Goal: Check status: Check status

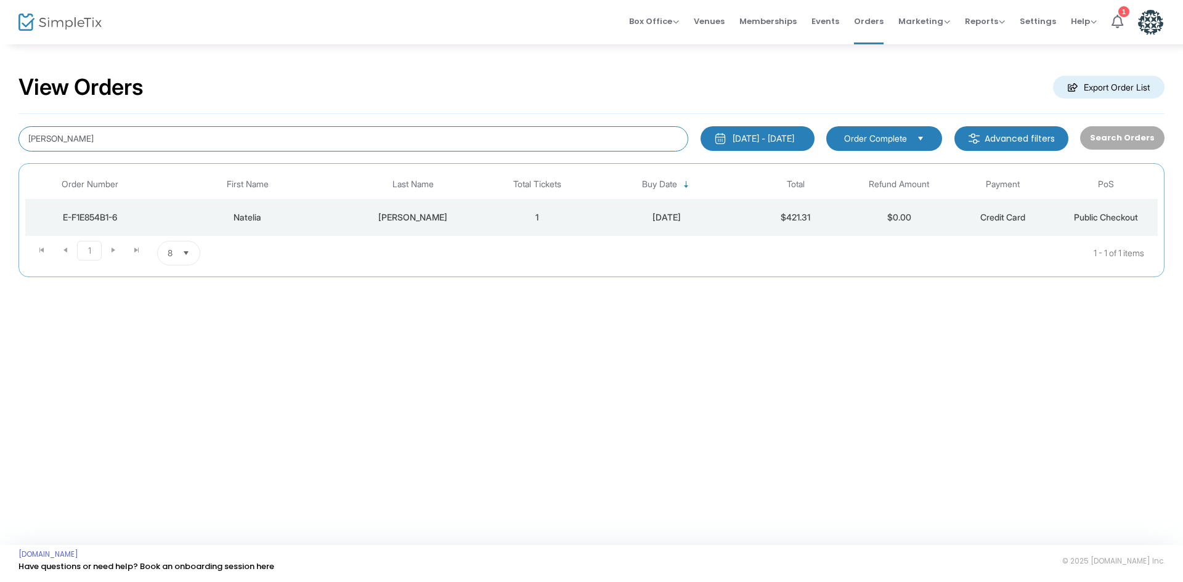
drag, startPoint x: 91, startPoint y: 144, endPoint x: 0, endPoint y: 138, distance: 91.4
click at [0, 140] on div "View Orders Export Order List [PERSON_NAME] [DATE] - [DATE] Last 30 Days [DATE]…" at bounding box center [591, 181] width 1183 height 277
click at [743, 142] on div "[DATE] - [DATE]" at bounding box center [764, 138] width 62 height 12
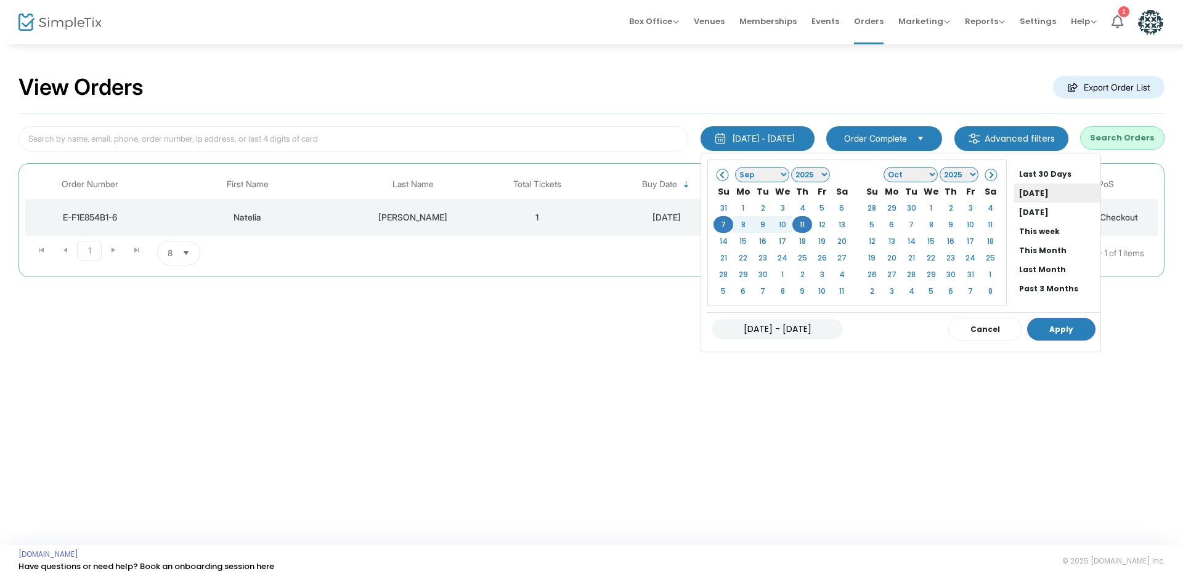
click at [1036, 191] on li "[DATE]" at bounding box center [1057, 193] width 86 height 19
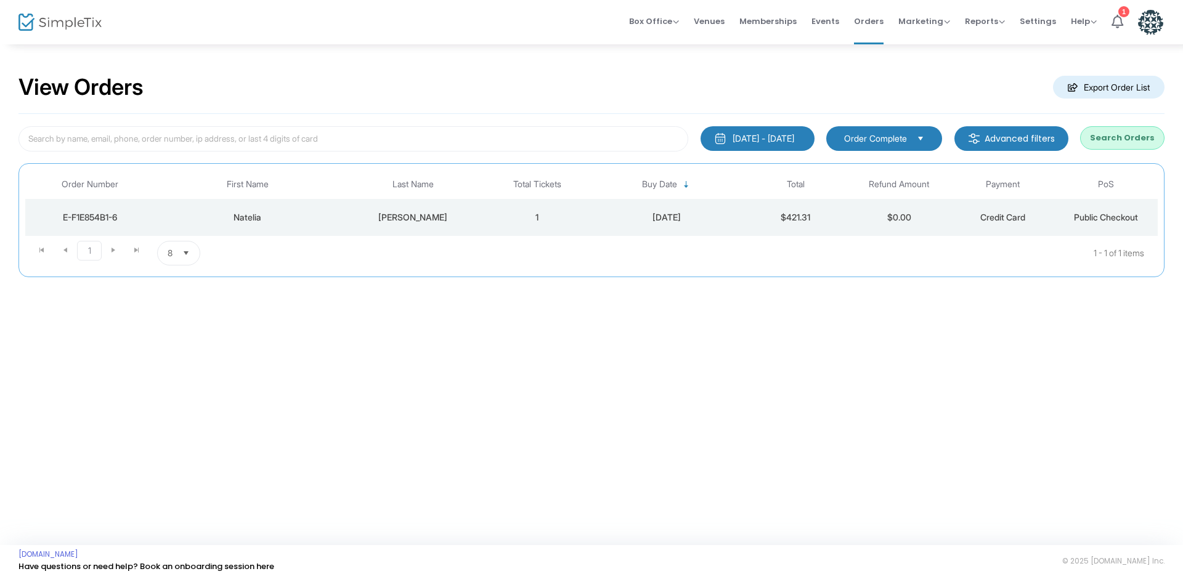
click at [1138, 132] on button "Search Orders" at bounding box center [1122, 137] width 84 height 23
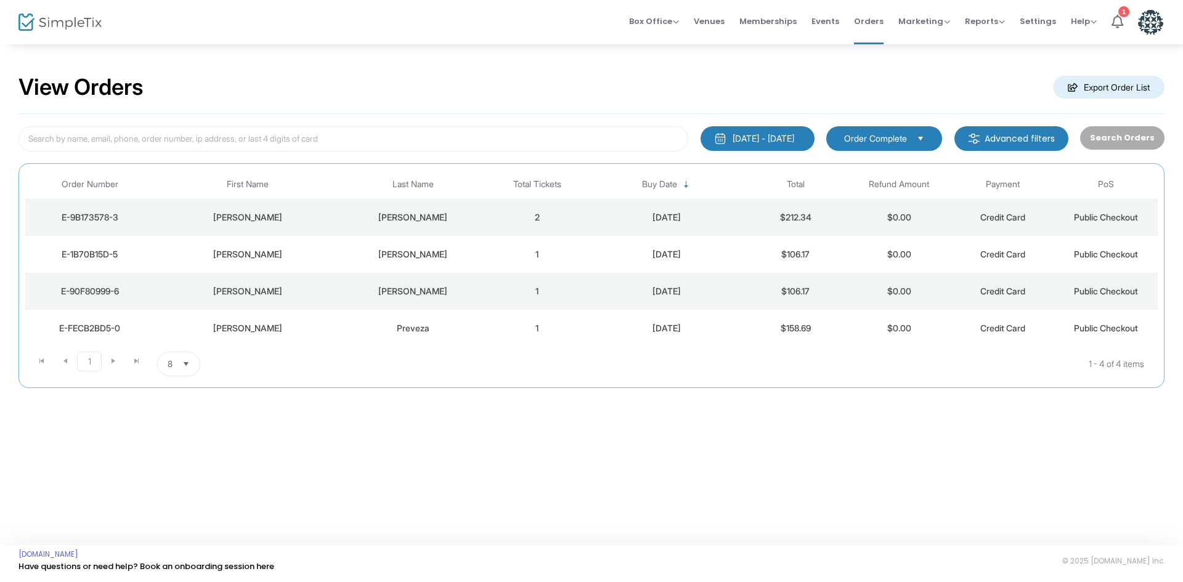
click at [395, 336] on td "Preveza" at bounding box center [413, 328] width 145 height 37
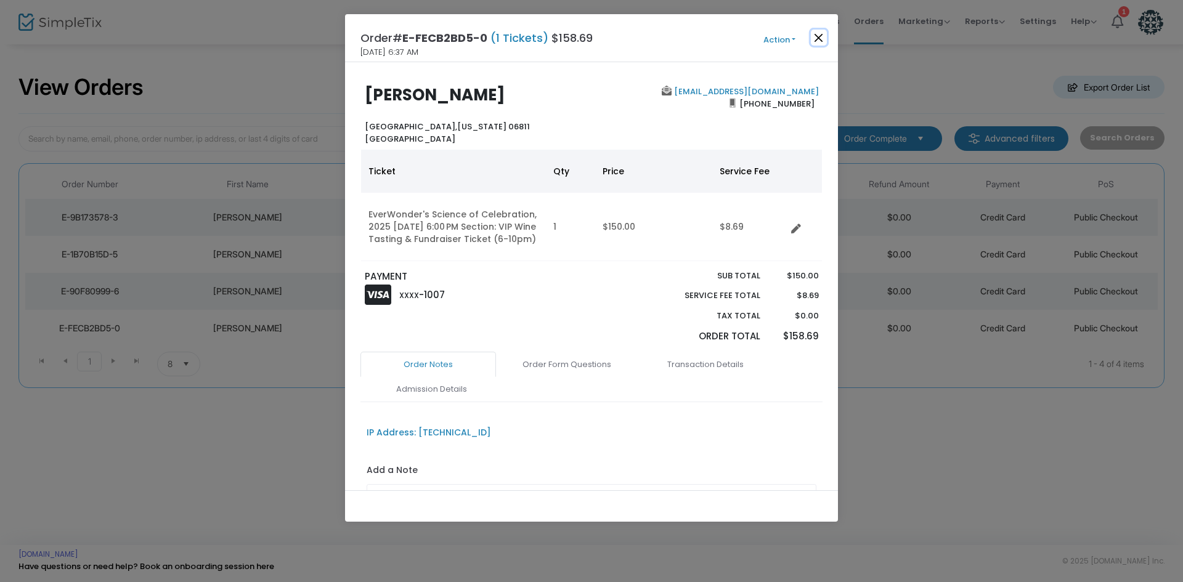
click at [820, 36] on button "Close" at bounding box center [819, 38] width 16 height 16
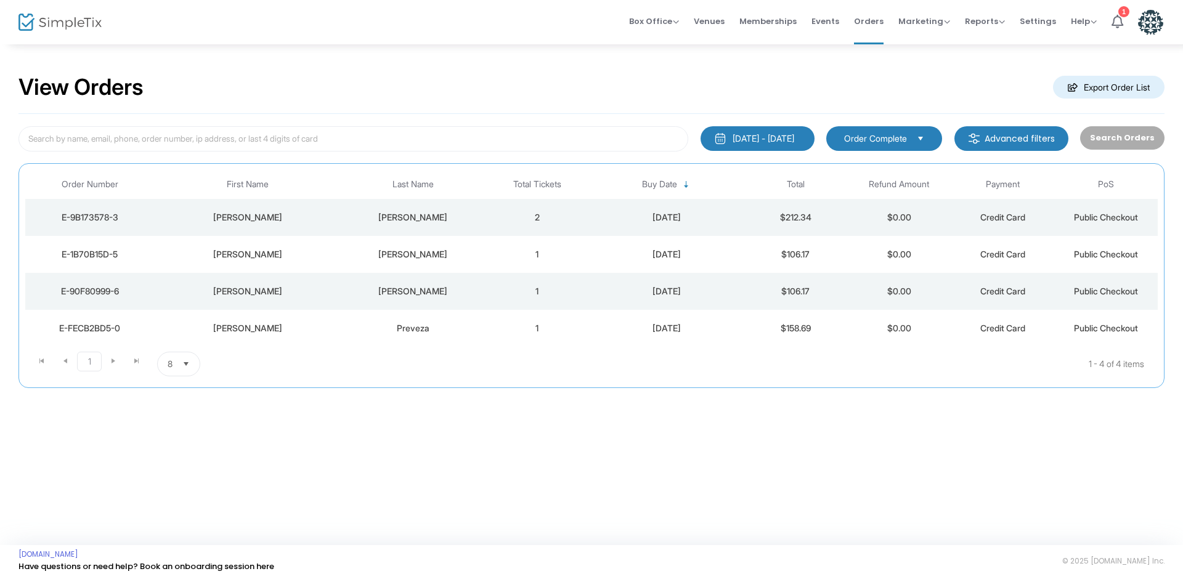
click at [460, 297] on div "[PERSON_NAME]" at bounding box center [413, 291] width 139 height 12
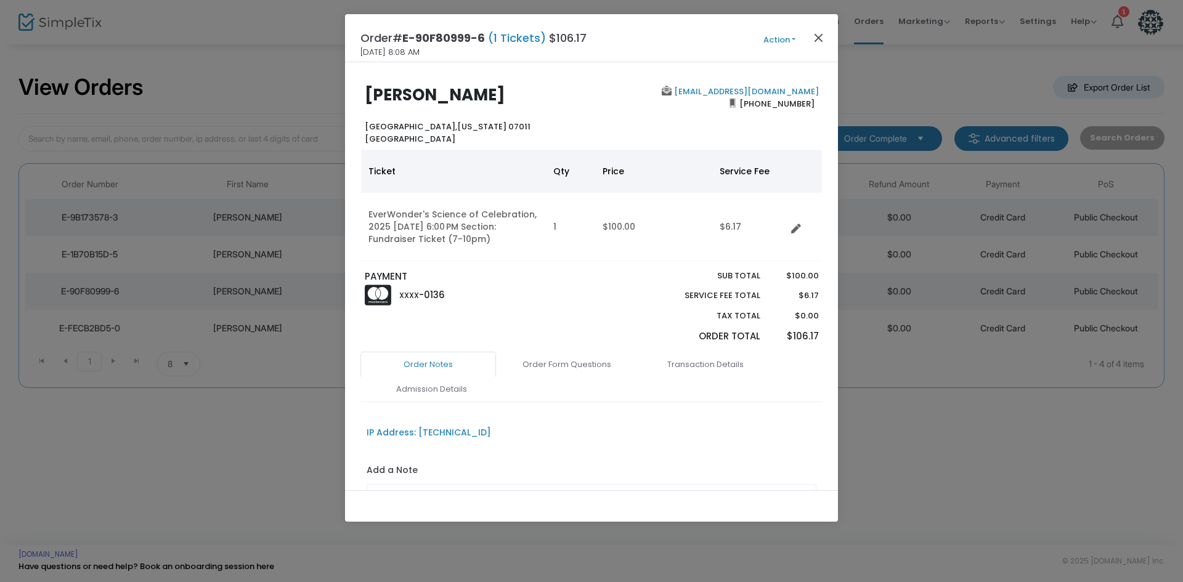
click at [811, 39] on div "Order# E-90F80999-6 (1 Tickets) $106.17 [DATE] 8:08 AM Action Mark Admitted Edi…" at bounding box center [591, 38] width 493 height 48
click at [818, 34] on button "Close" at bounding box center [819, 38] width 16 height 16
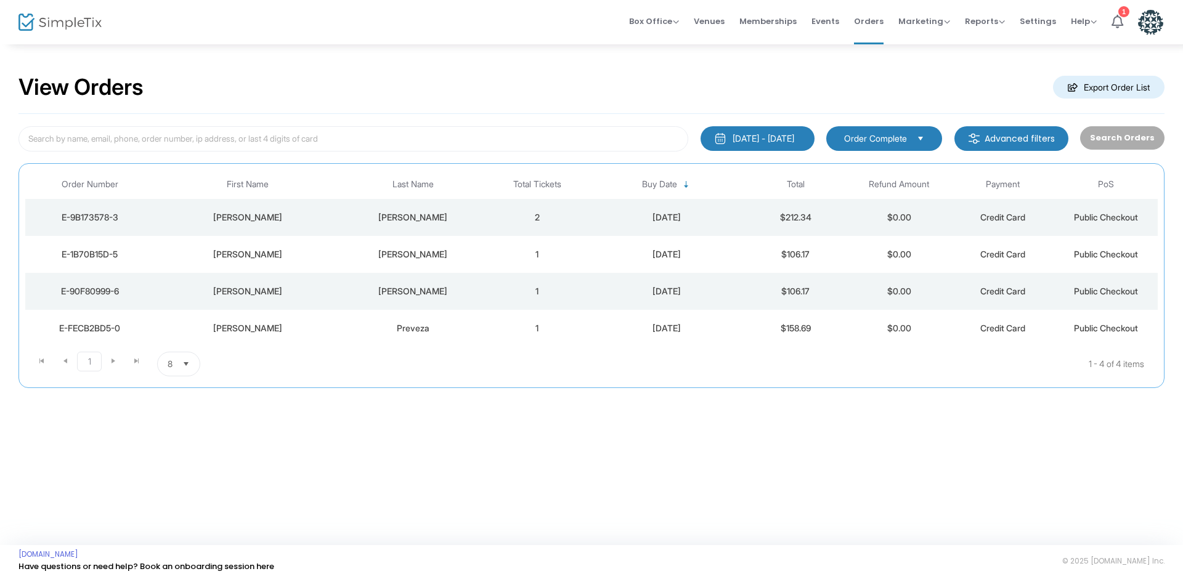
click at [351, 255] on div "[PERSON_NAME]" at bounding box center [413, 254] width 139 height 12
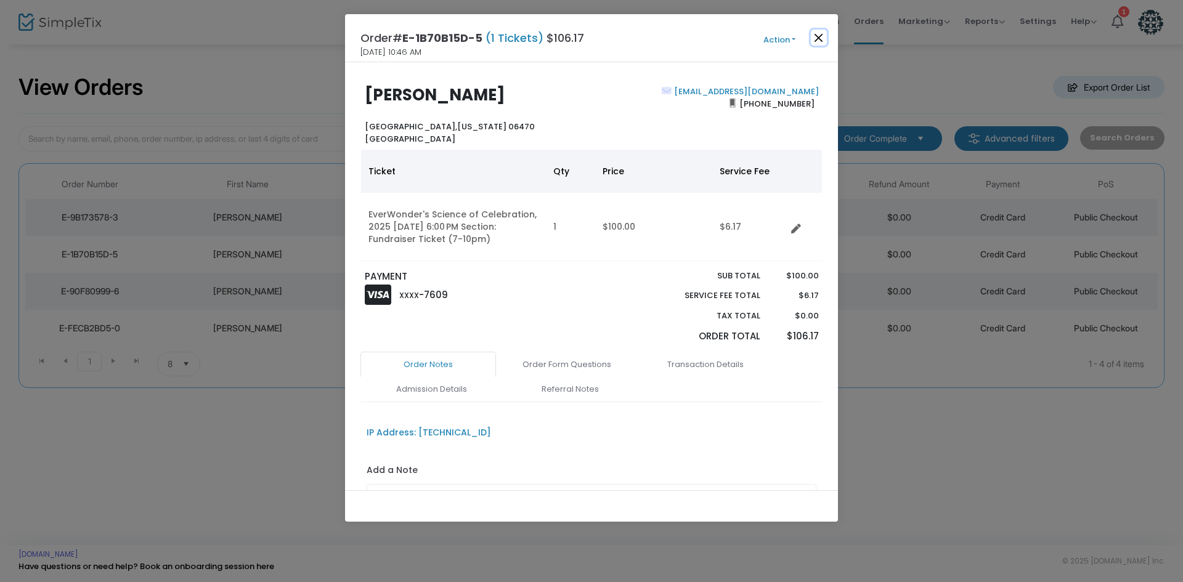
click at [819, 34] on button "Close" at bounding box center [819, 38] width 16 height 16
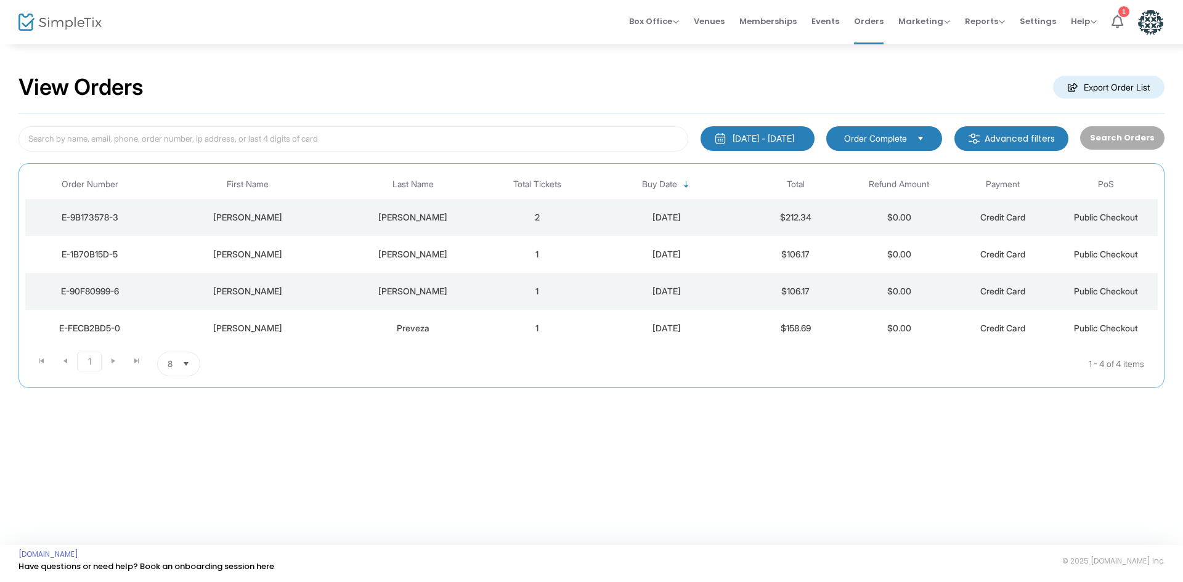
click at [391, 228] on td "[PERSON_NAME]" at bounding box center [413, 217] width 145 height 37
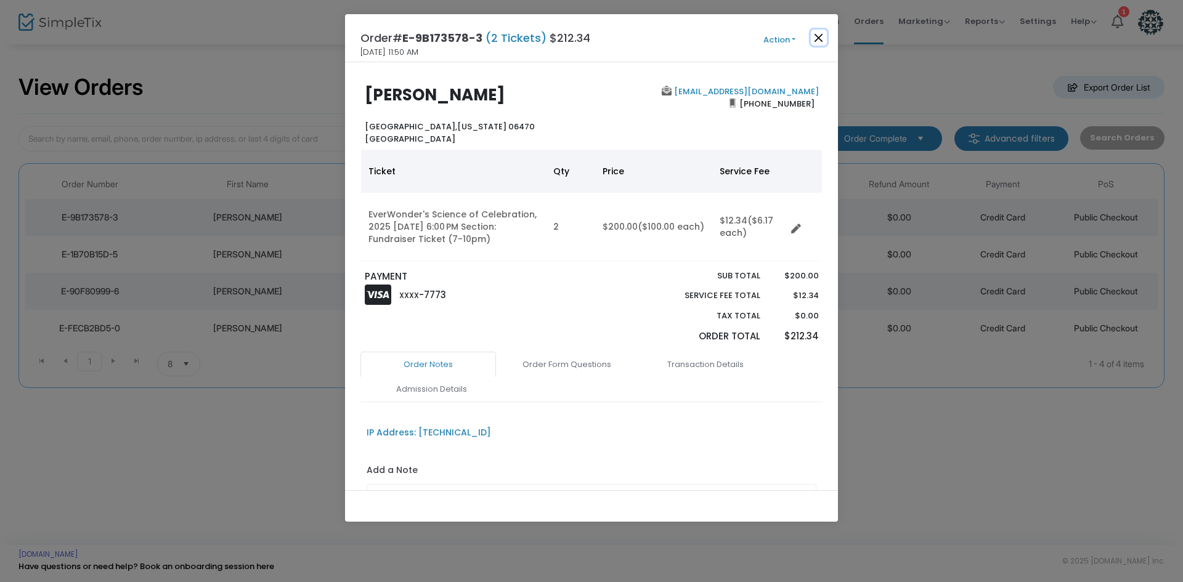
click at [816, 34] on button "Close" at bounding box center [819, 38] width 16 height 16
